Goal: Task Accomplishment & Management: Manage account settings

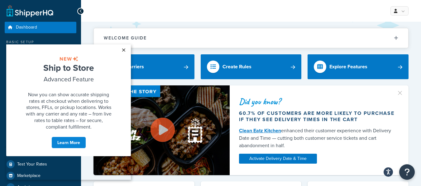
click at [125, 50] on link "×" at bounding box center [123, 50] width 11 height 11
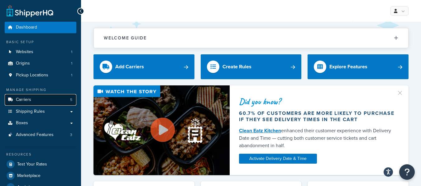
click at [25, 99] on span "Carriers" at bounding box center [23, 99] width 15 height 5
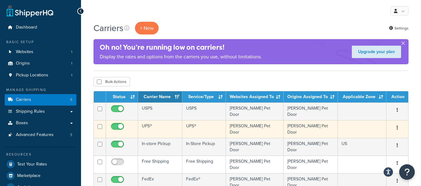
click at [396, 127] on button "button" at bounding box center [397, 128] width 9 height 10
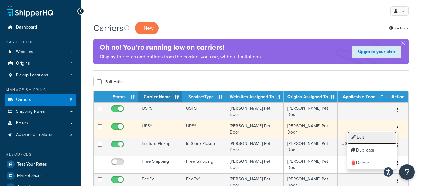
click at [369, 139] on link "Edit" at bounding box center [371, 138] width 49 height 13
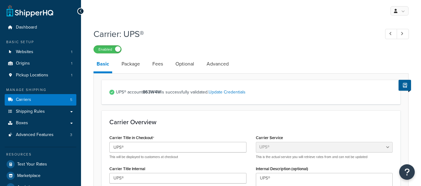
select select "ups"
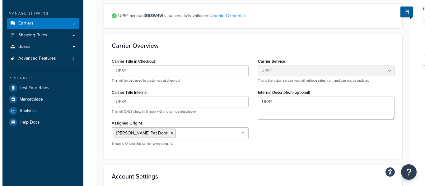
scroll to position [45, 0]
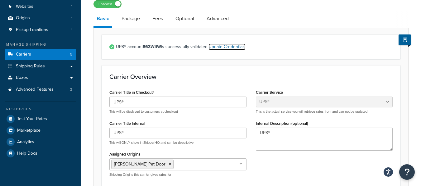
click at [235, 45] on link "Update Credentials" at bounding box center [226, 47] width 37 height 7
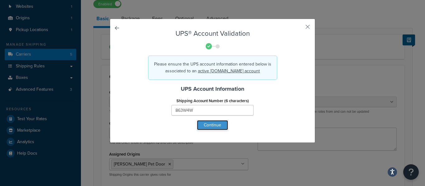
click at [207, 124] on button "Continue" at bounding box center [212, 125] width 31 height 10
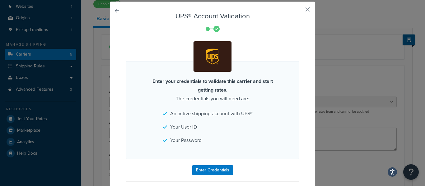
scroll to position [31, 0]
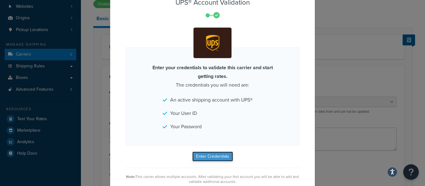
click at [209, 155] on button "Enter Credentials" at bounding box center [212, 157] width 41 height 10
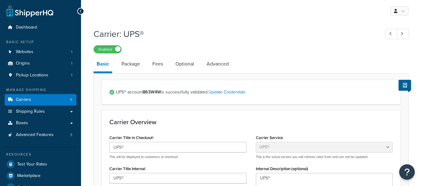
select select "ups"
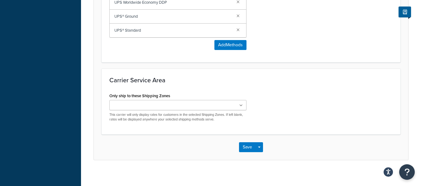
scroll to position [450, 0]
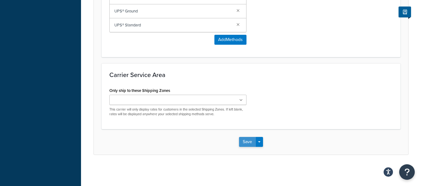
click at [247, 143] on button "Save" at bounding box center [247, 142] width 17 height 10
